Goal: Navigation & Orientation: Find specific page/section

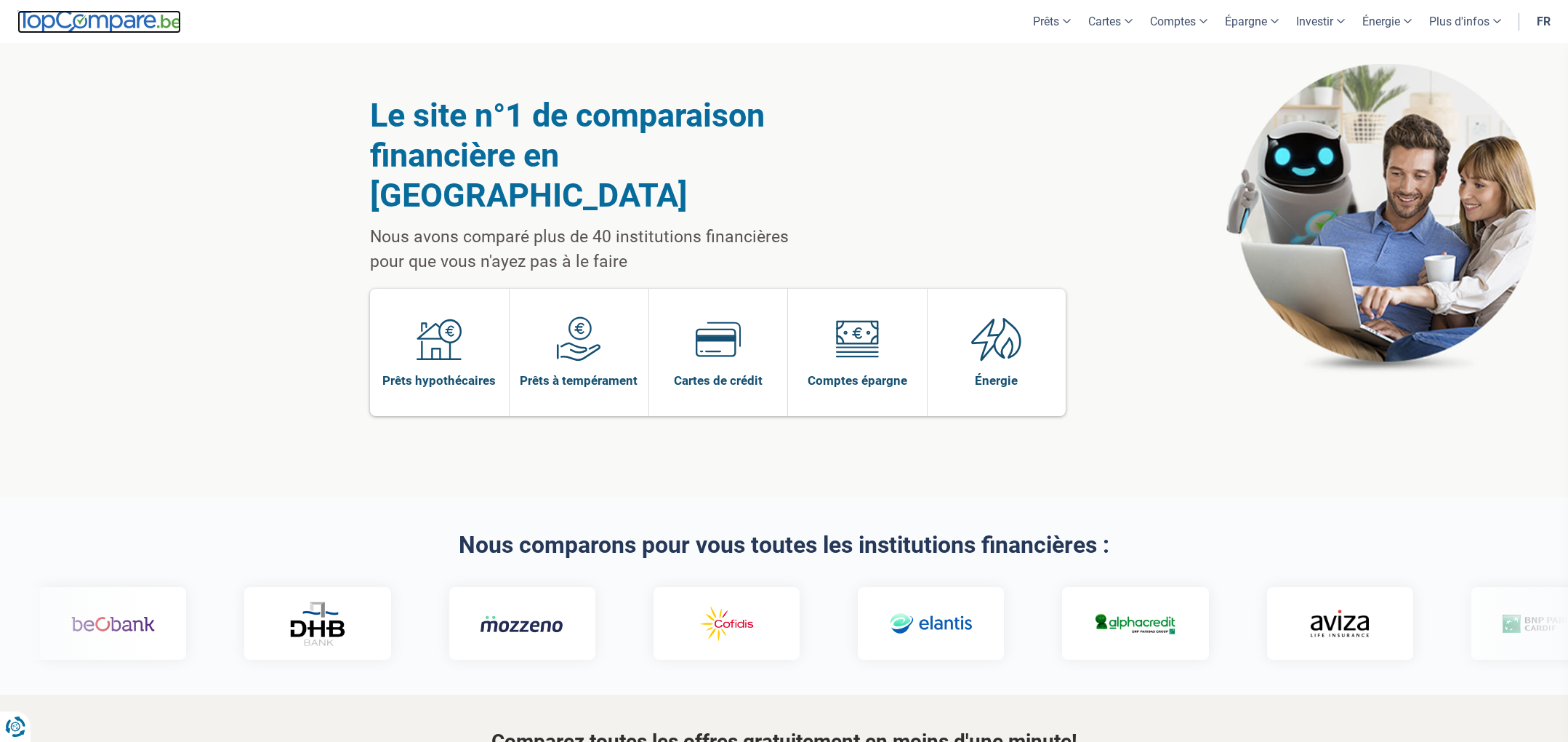
click at [111, 19] on img at bounding box center [98, 22] width 163 height 24
click at [1538, 17] on link "fr" at bounding box center [1543, 21] width 31 height 42
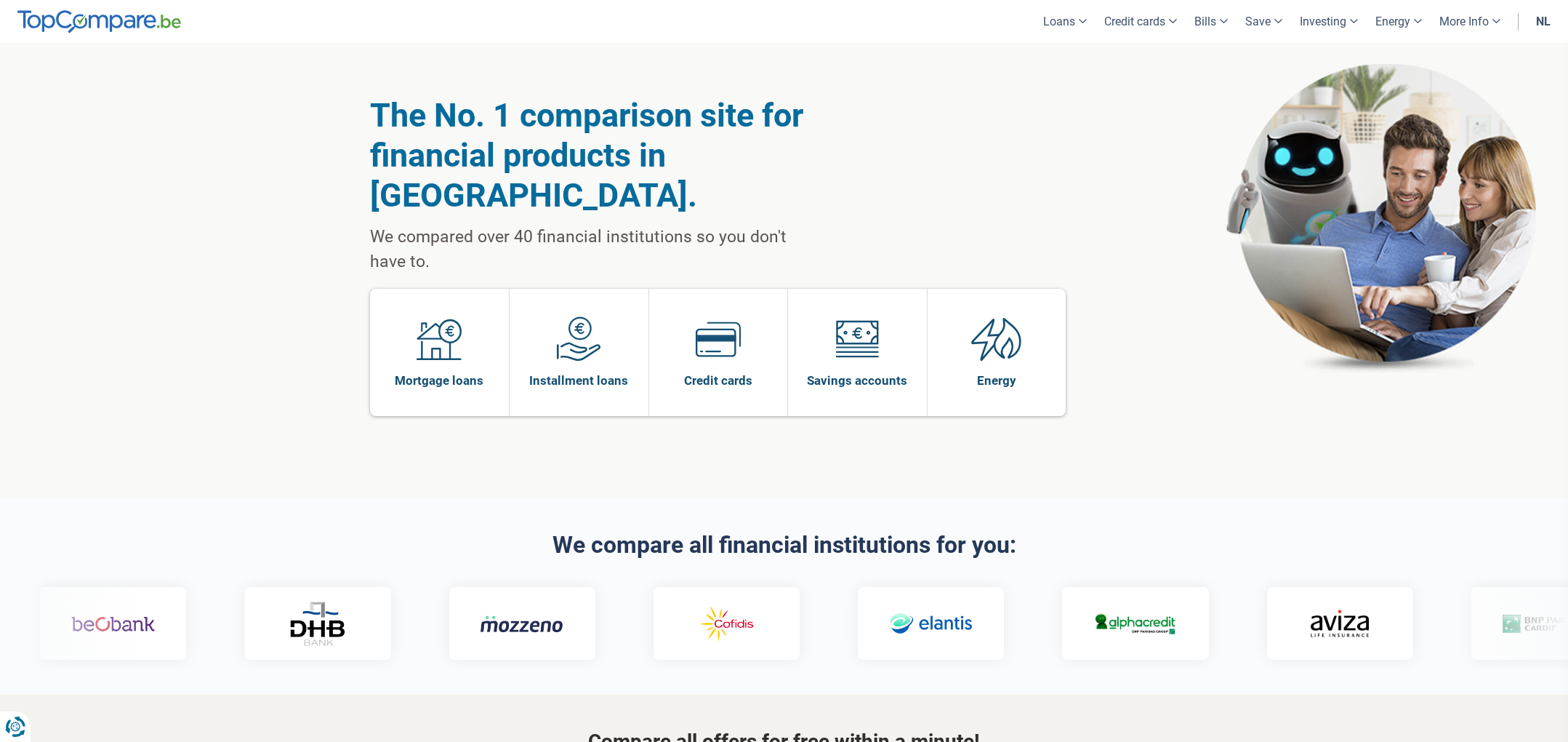
click at [1026, 124] on div "The No. 1 comparison site for financial products in Belgium. We compared over 4…" at bounding box center [784, 270] width 828 height 455
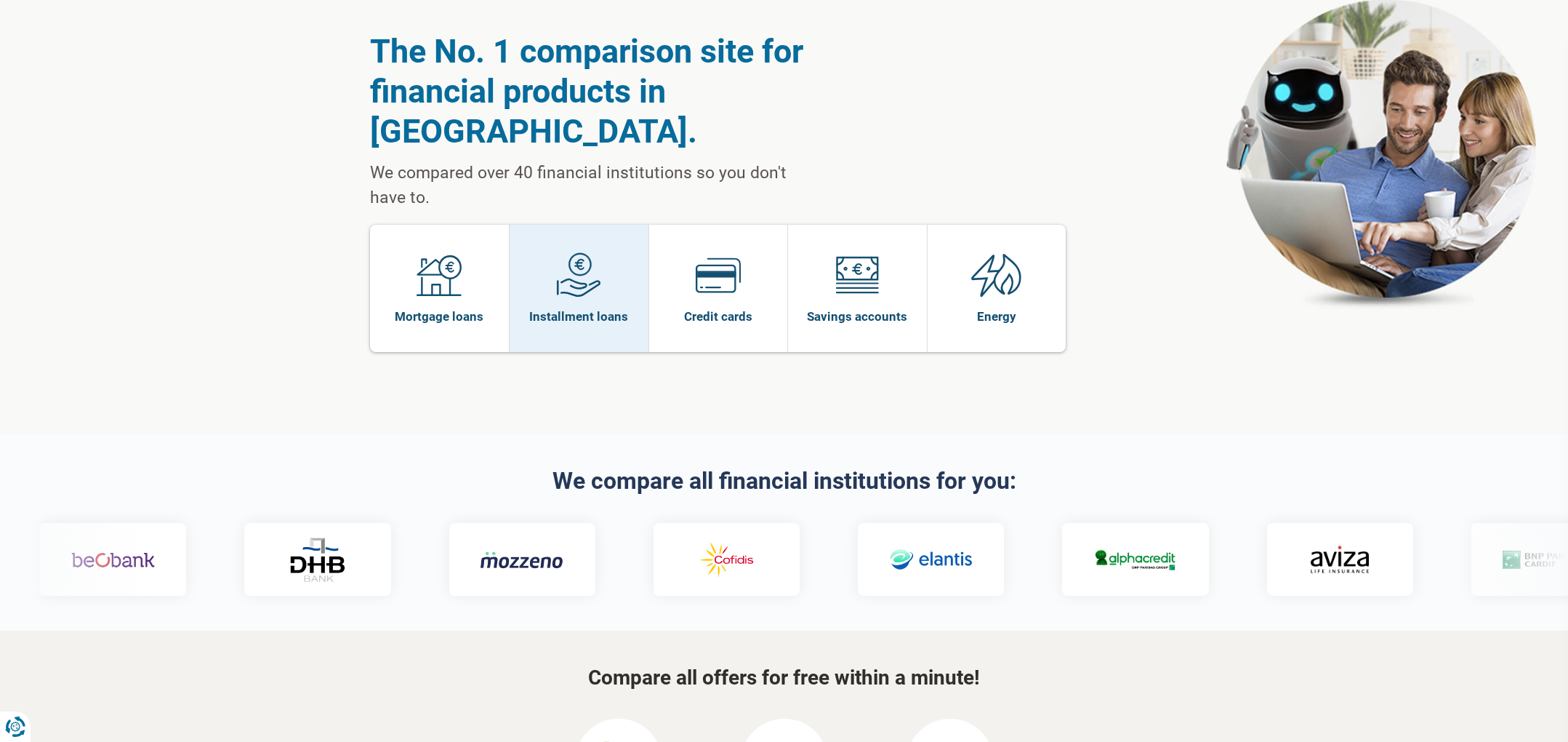
scroll to position [73, 0]
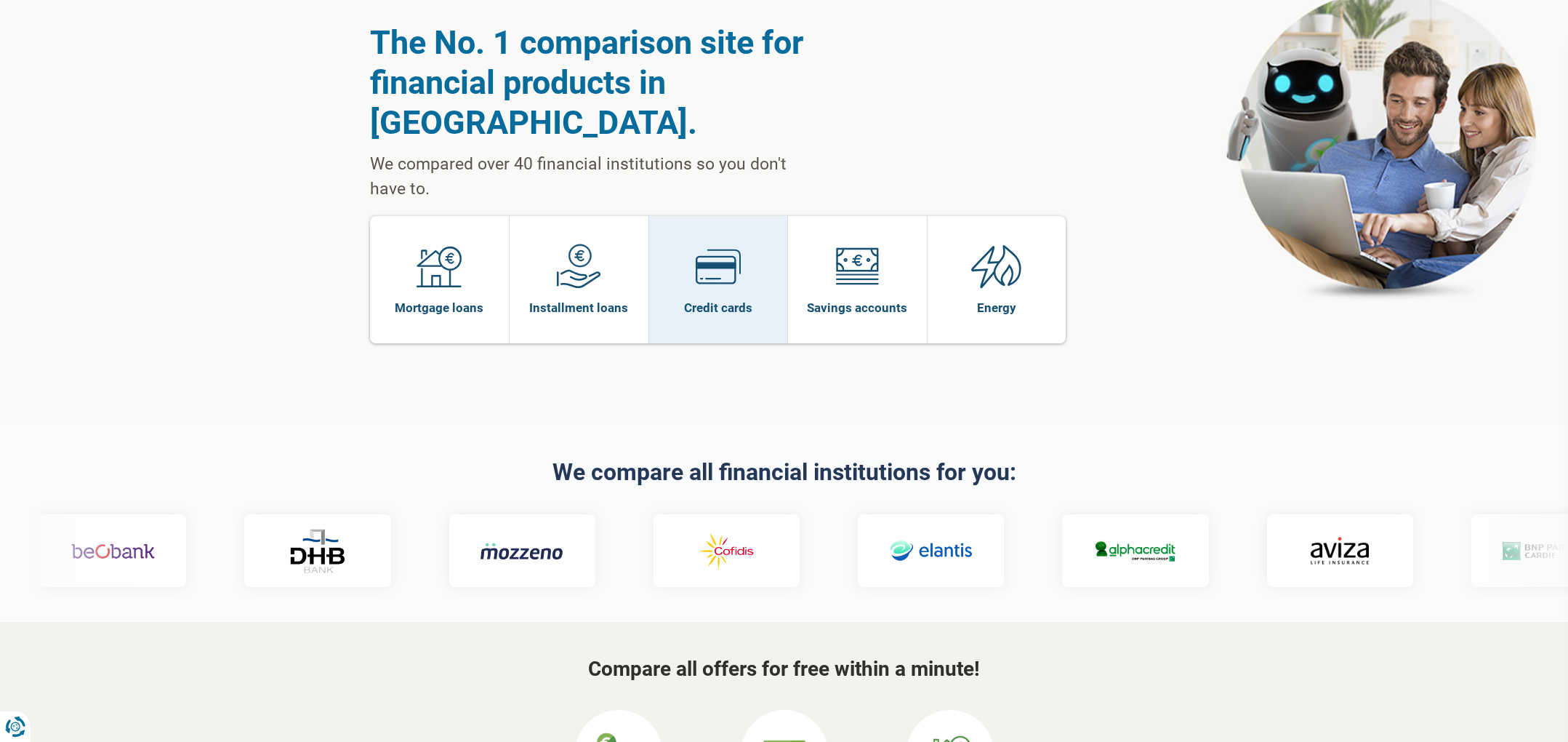
click at [728, 251] on span at bounding box center [718, 271] width 45 height 56
